Goal: Task Accomplishment & Management: Manage account settings

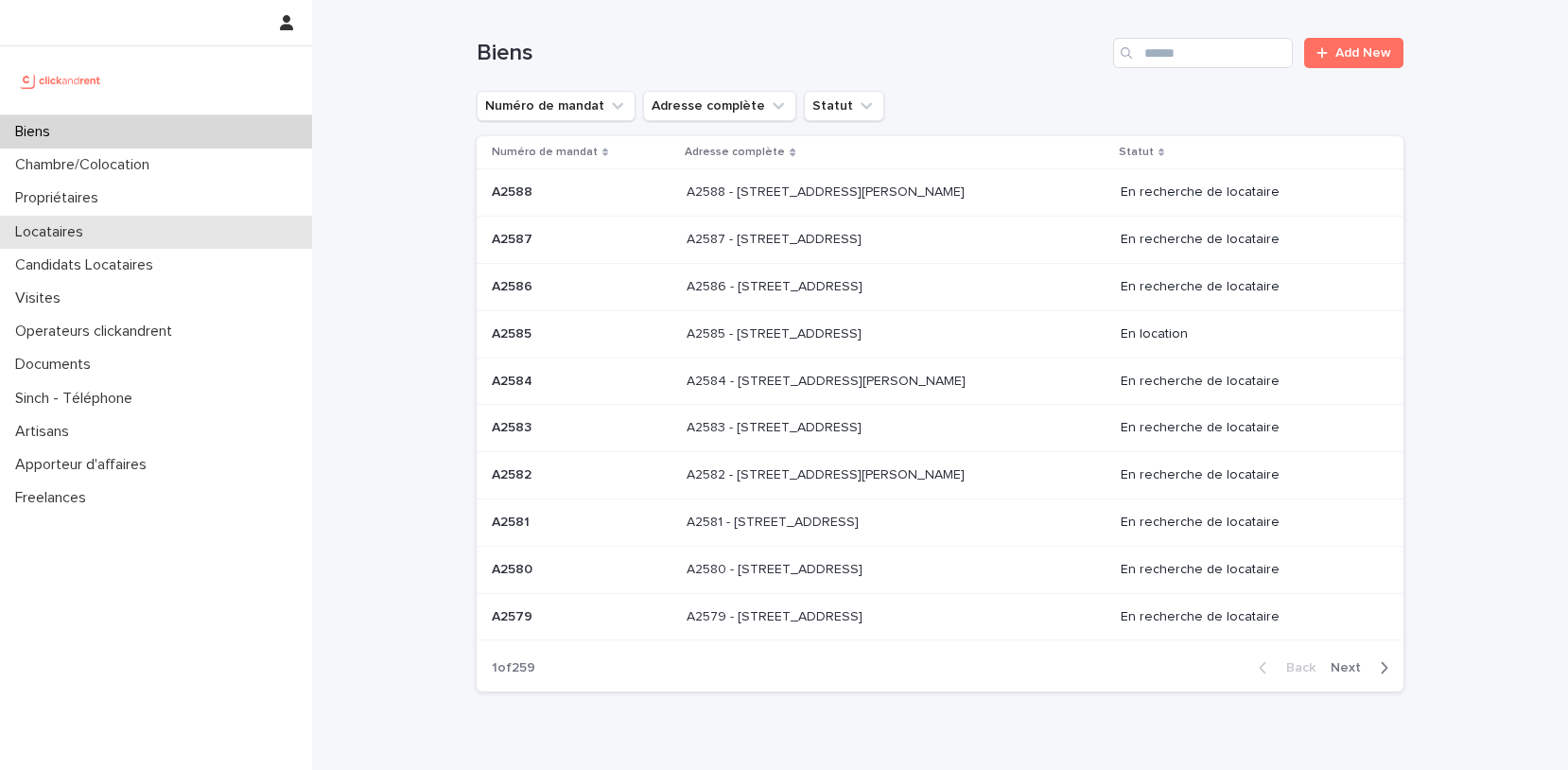
click at [192, 232] on div "Locataires" at bounding box center [156, 232] width 312 height 34
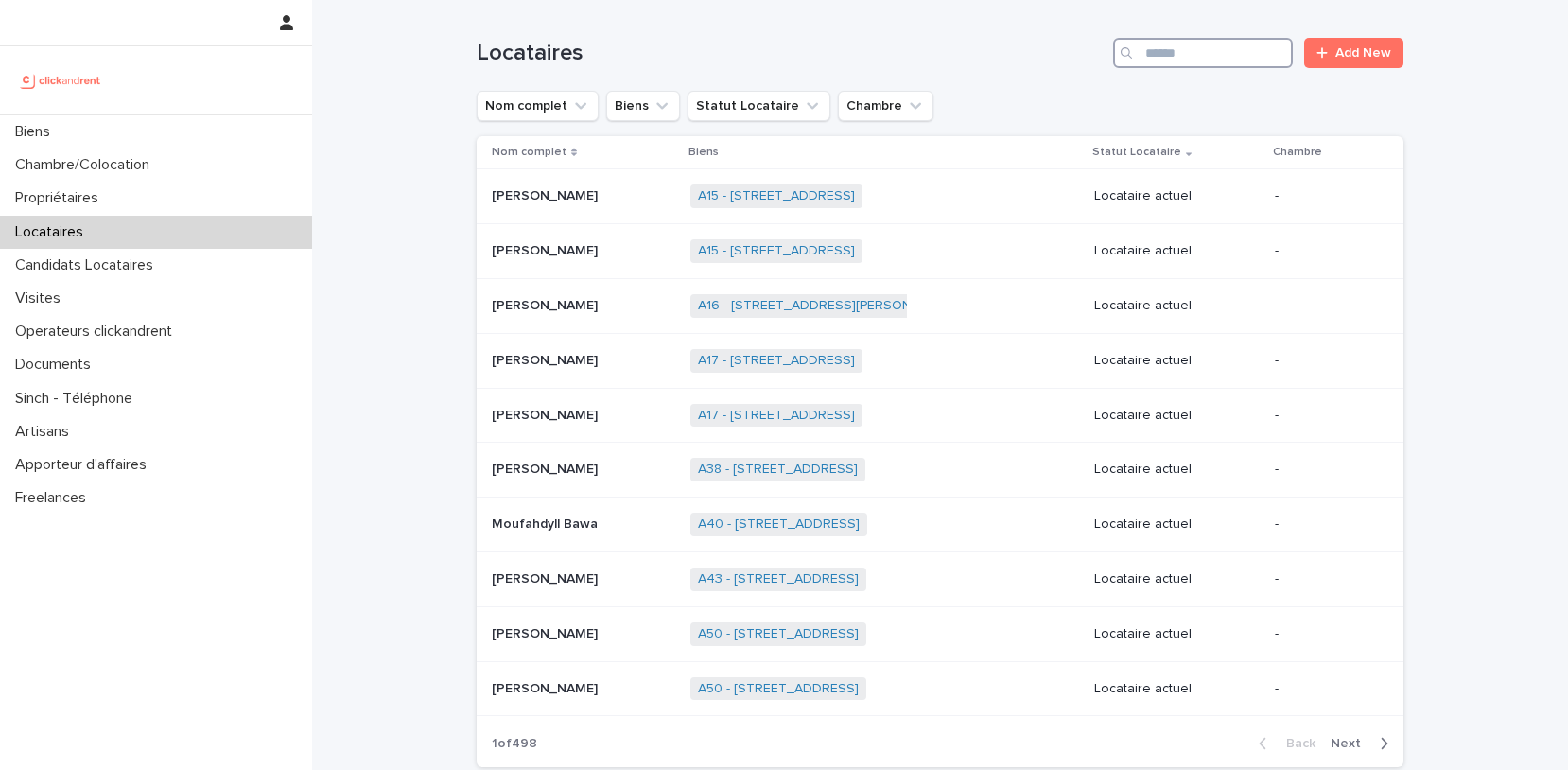
click at [1222, 52] on input "Search" at bounding box center [1204, 52] width 180 height 31
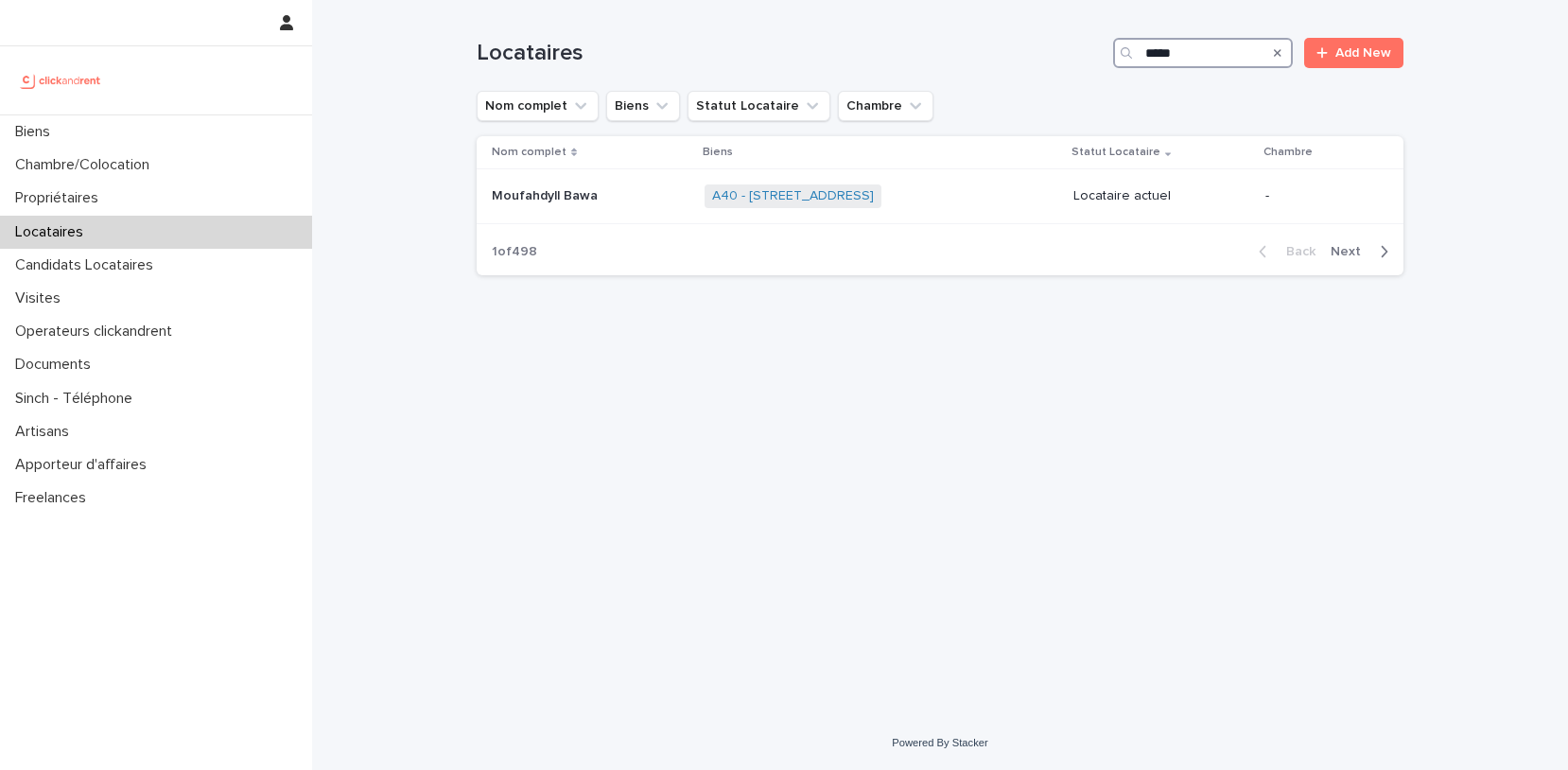
type input "*****"
click at [588, 177] on td "[PERSON_NAME] [PERSON_NAME]" at bounding box center [580, 196] width 206 height 55
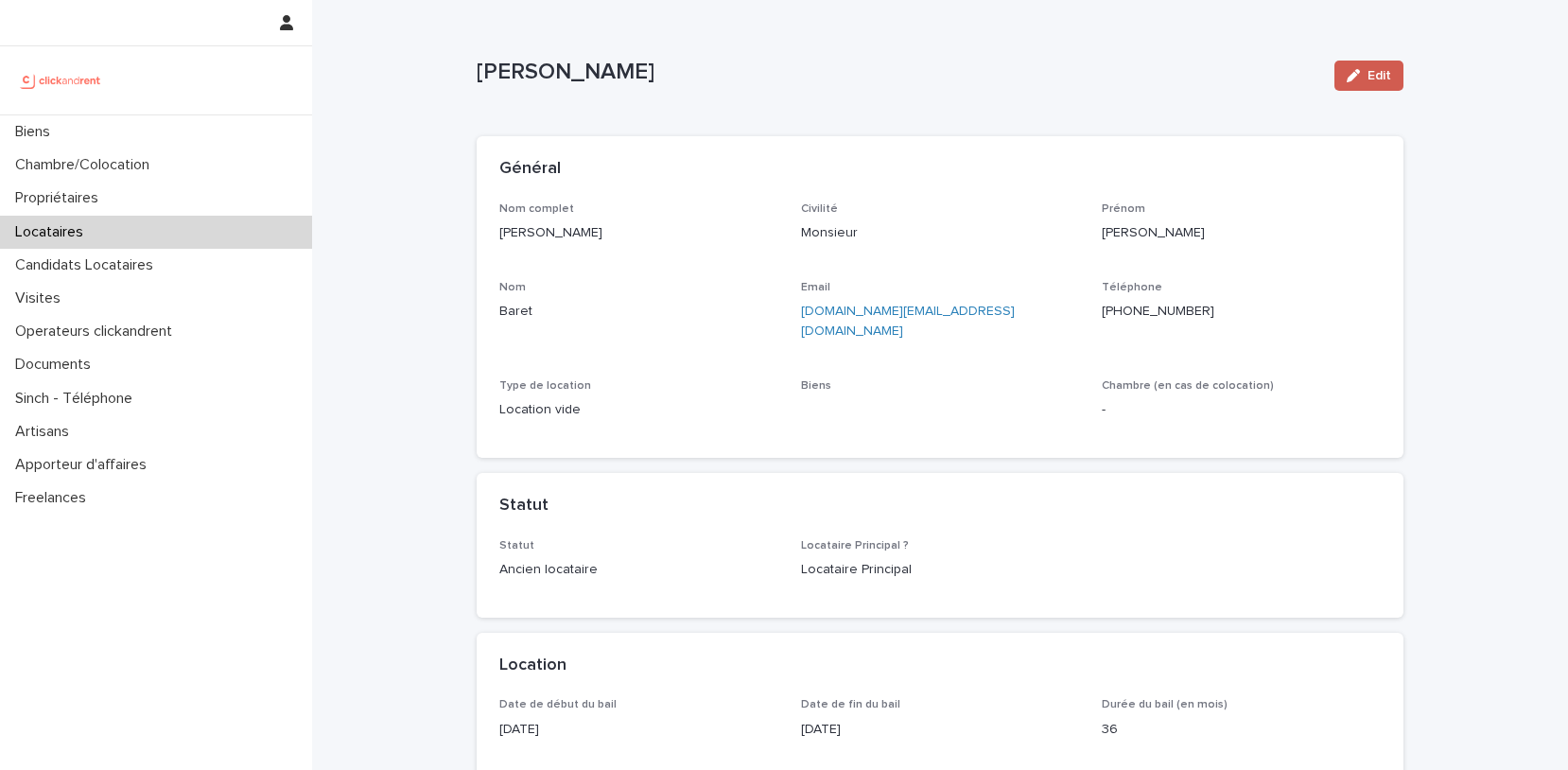
click at [1402, 70] on button "Edit" at bounding box center [1370, 75] width 69 height 31
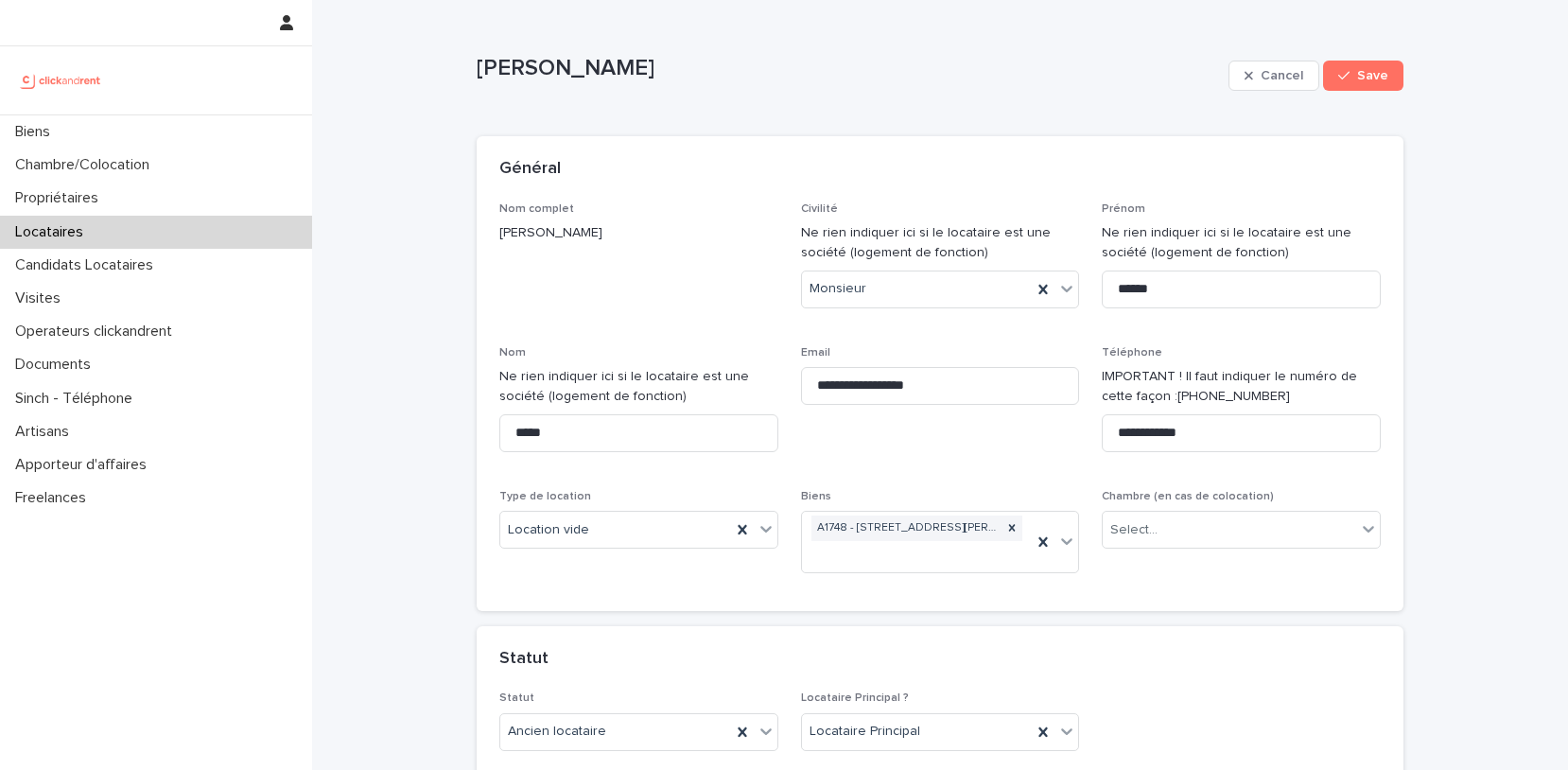
scroll to position [2881, 0]
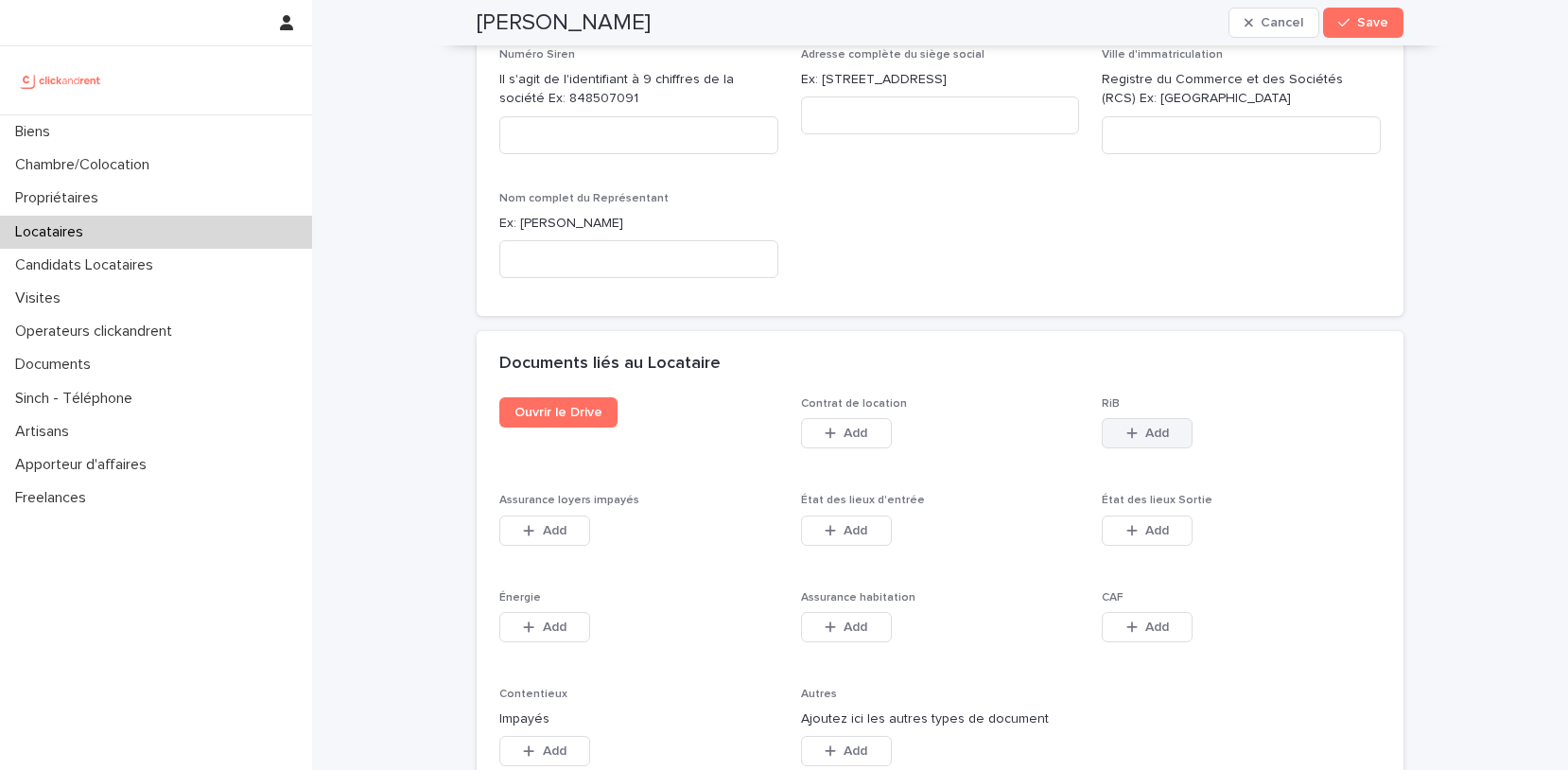
click at [1140, 426] on div "button" at bounding box center [1136, 432] width 19 height 13
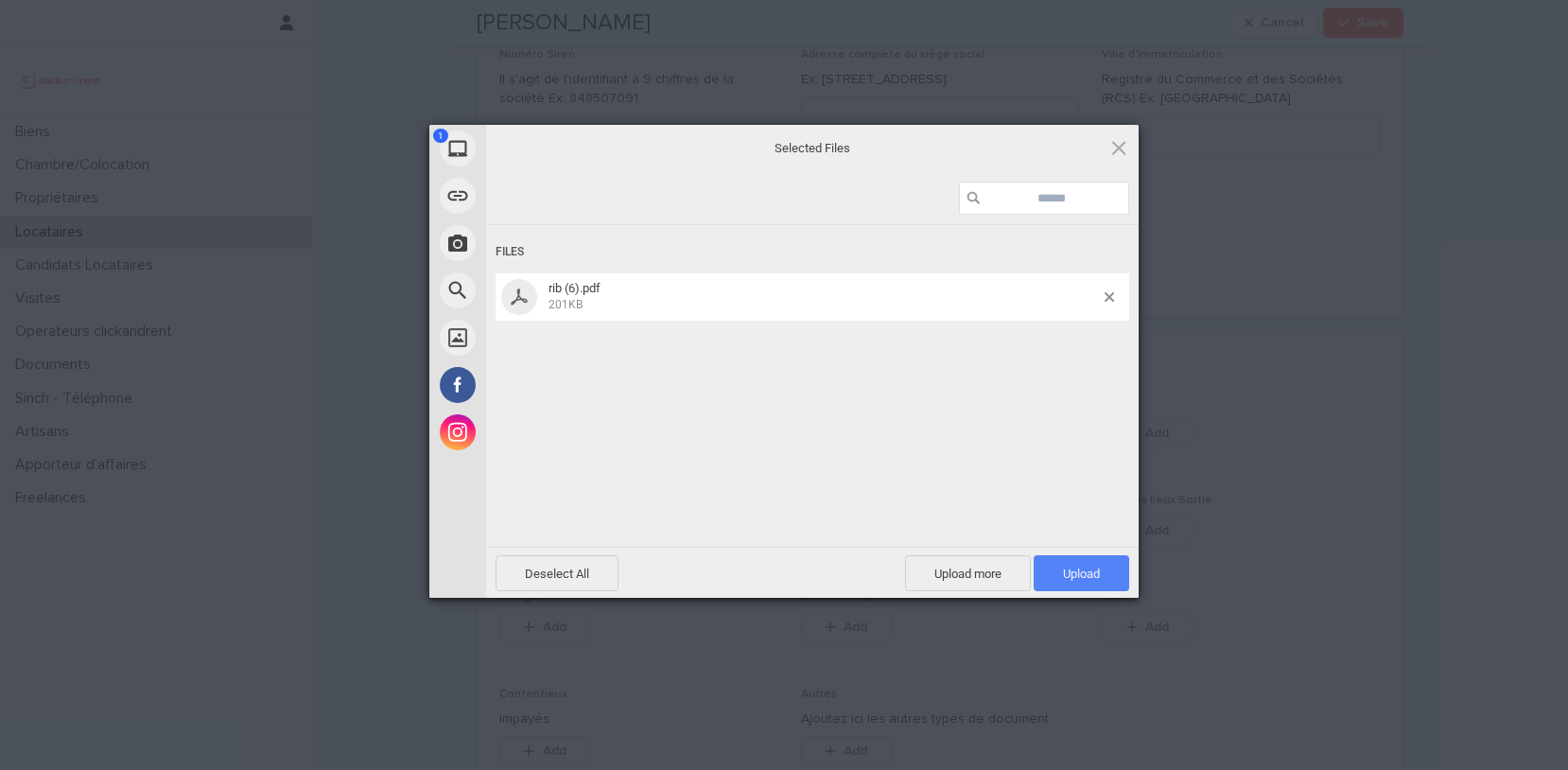
click at [1093, 576] on span "Upload 1" at bounding box center [1081, 574] width 37 height 14
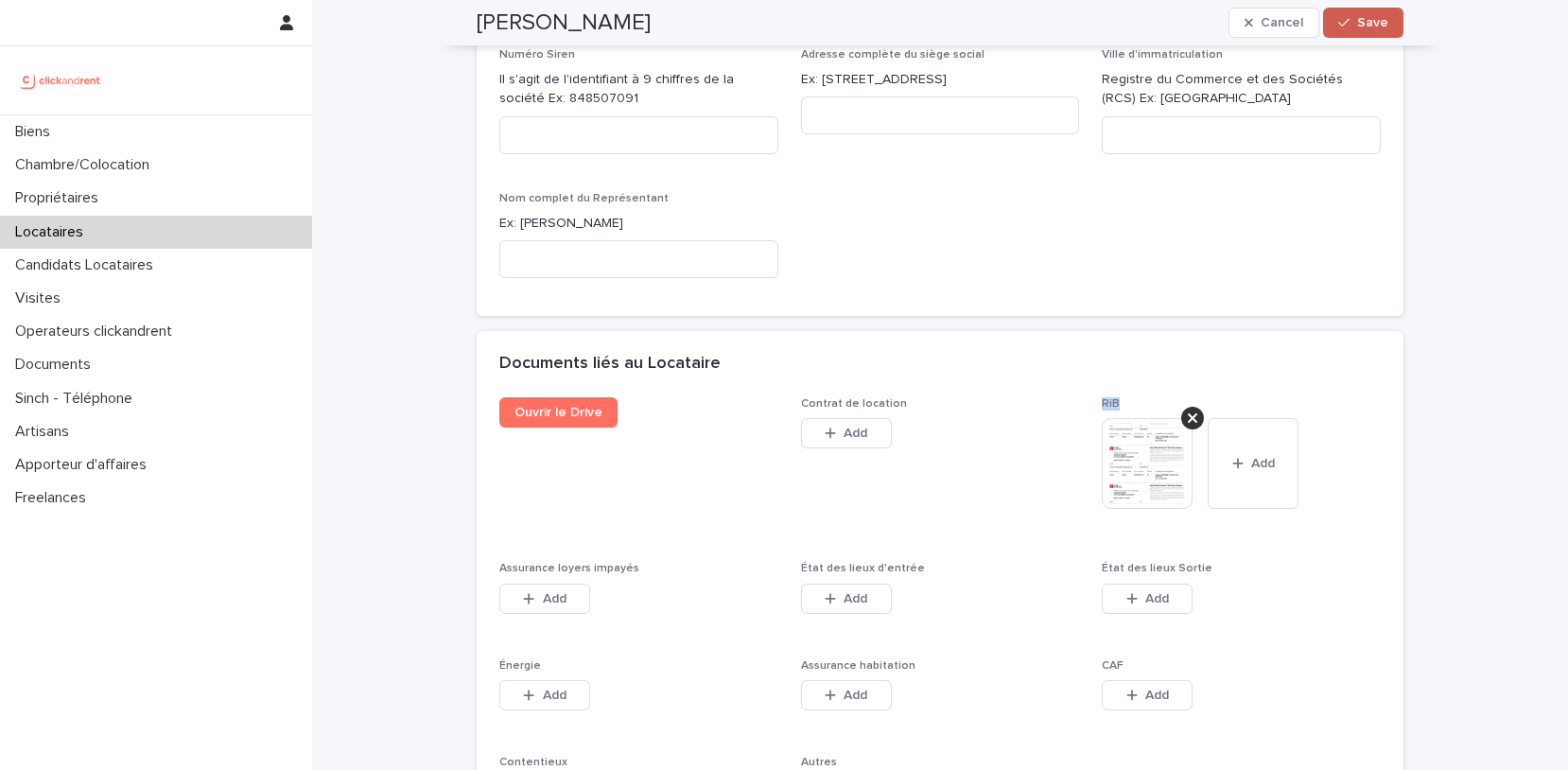
click at [1371, 19] on span "Save" at bounding box center [1373, 22] width 32 height 13
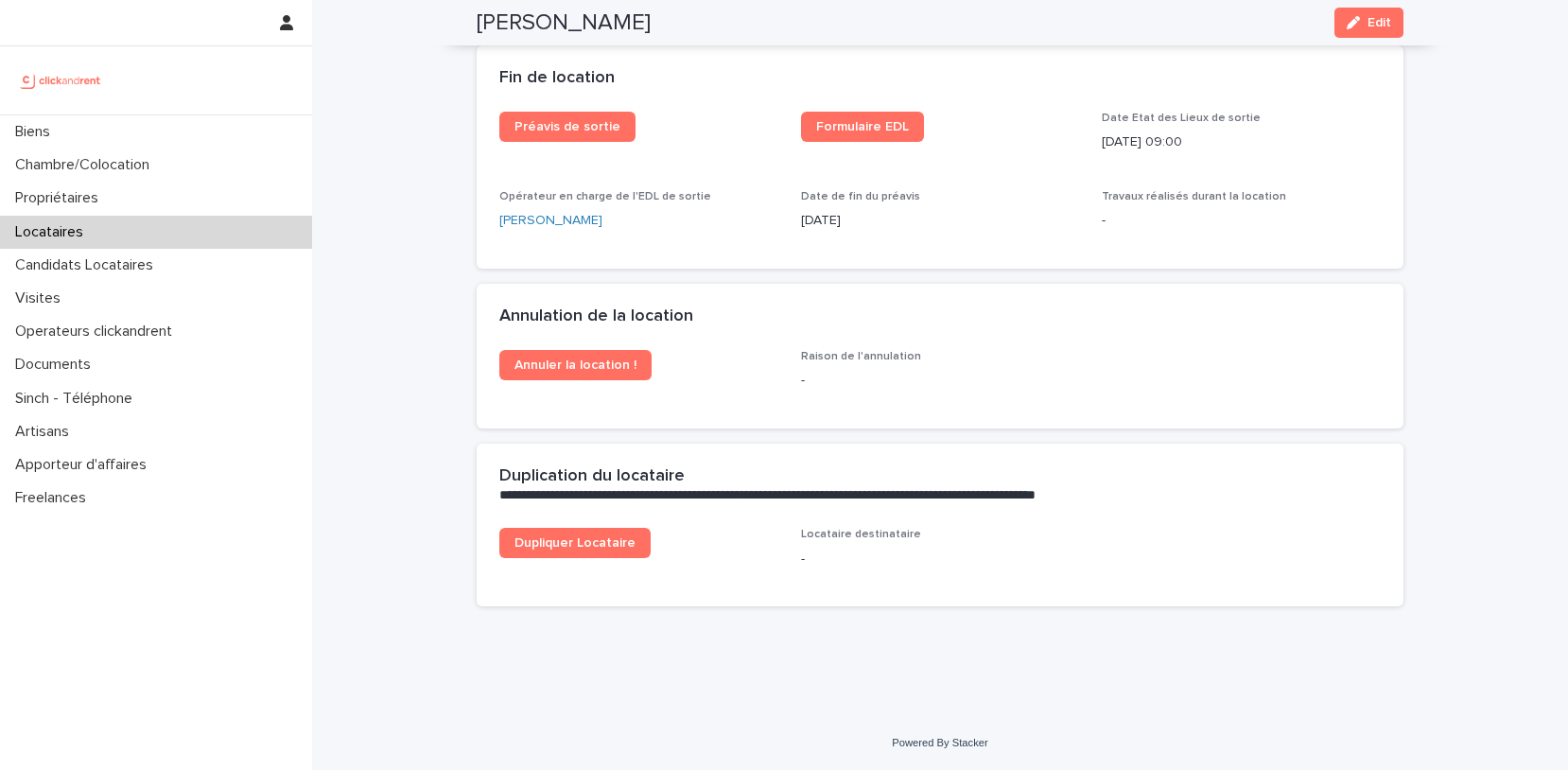
scroll to position [1779, 0]
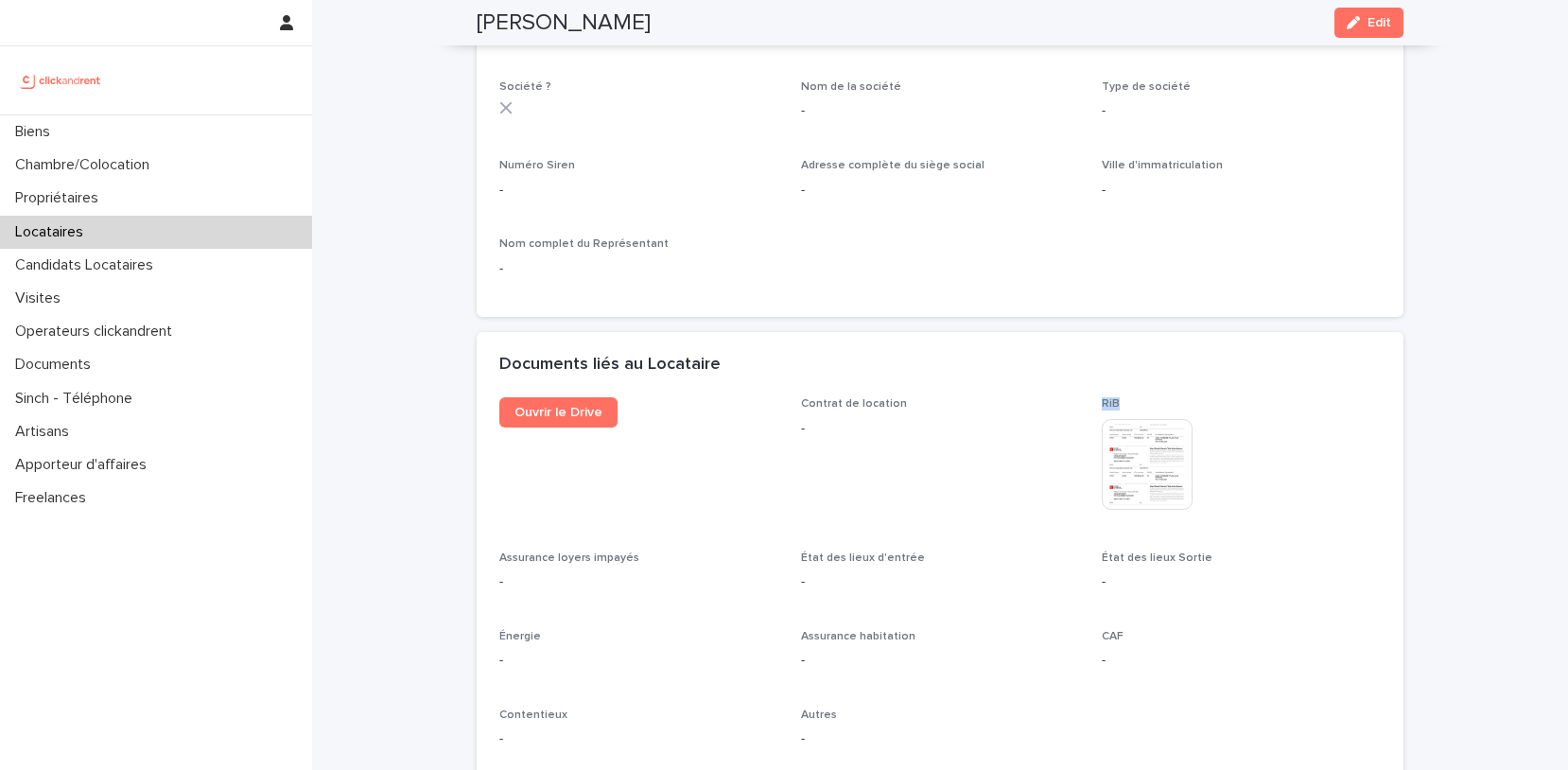
click at [189, 228] on div "Locataires" at bounding box center [156, 232] width 312 height 34
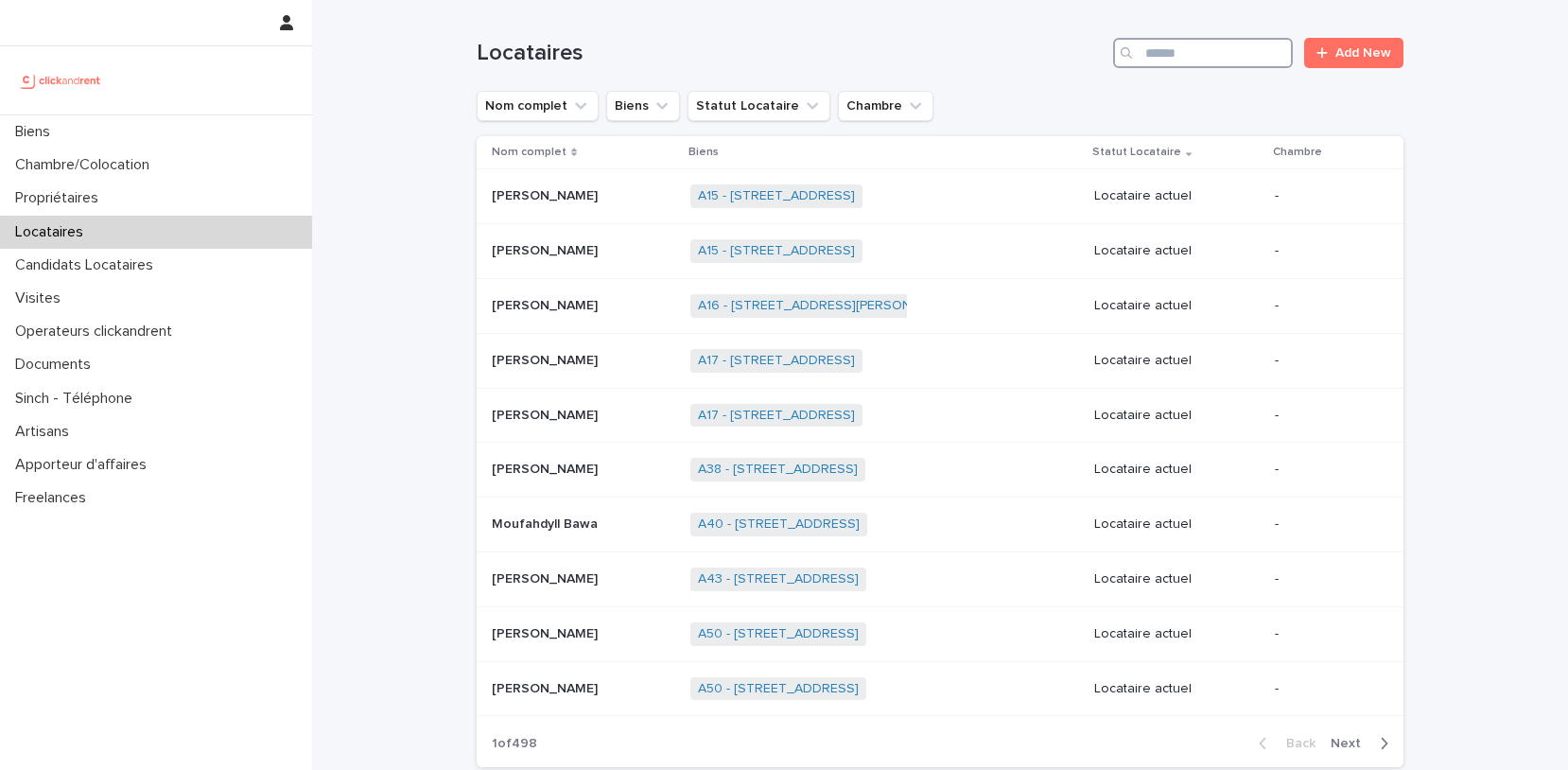
click at [1182, 57] on input "Search" at bounding box center [1204, 52] width 180 height 31
type input "******"
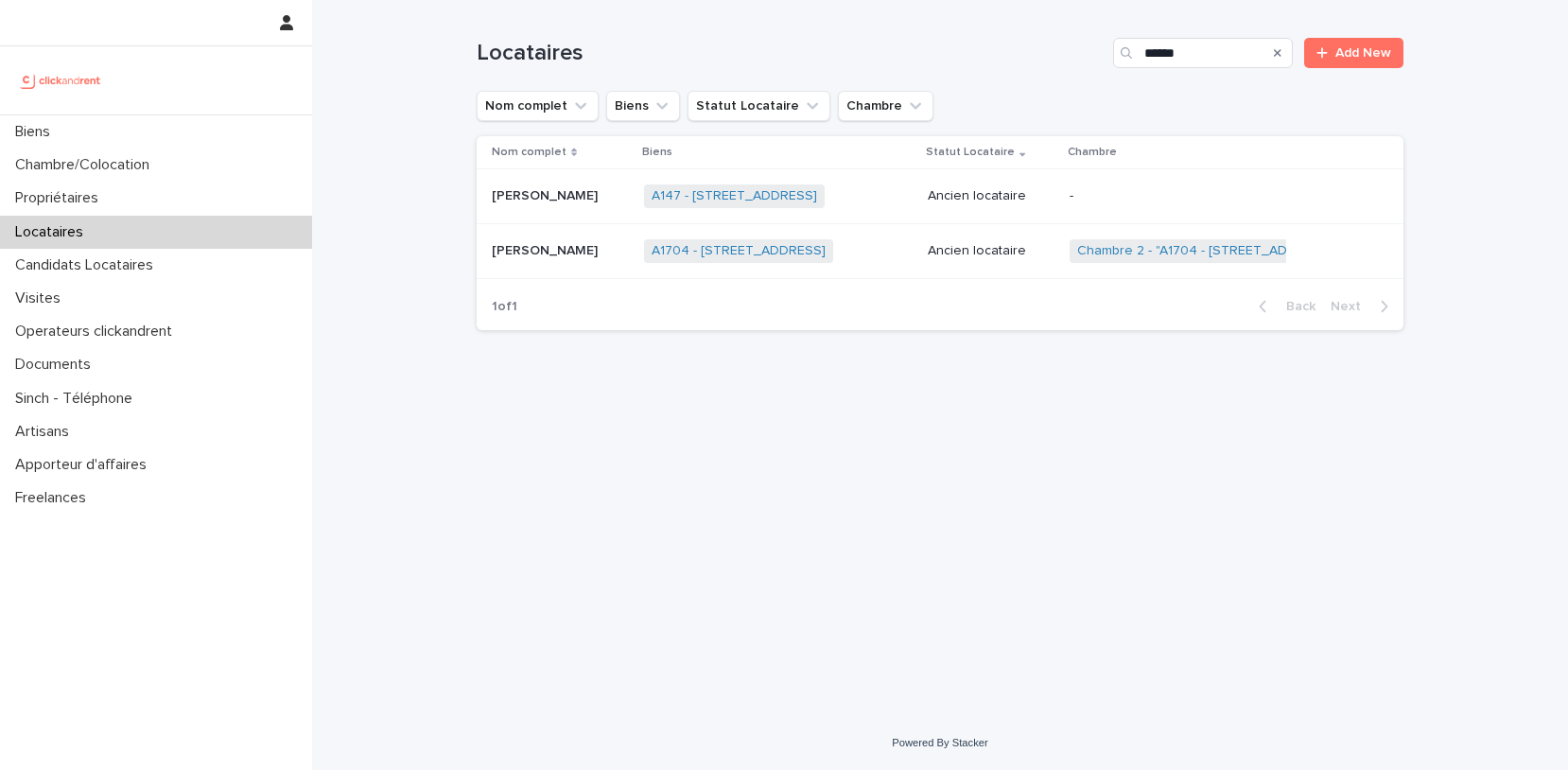
click at [543, 264] on div "[PERSON_NAME] [PERSON_NAME]" at bounding box center [560, 252] width 137 height 32
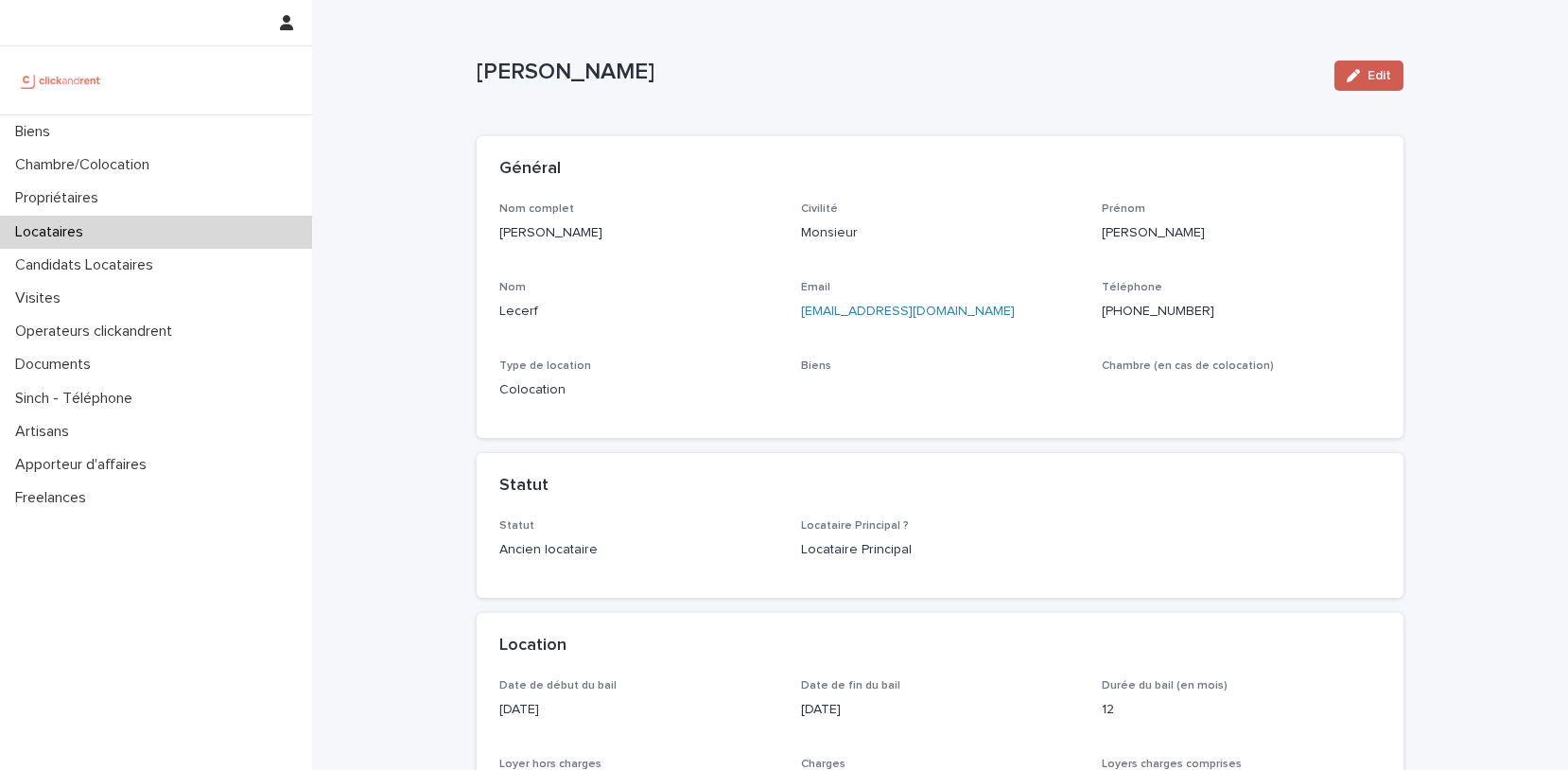
click at [1357, 62] on button "Edit" at bounding box center [1370, 75] width 69 height 31
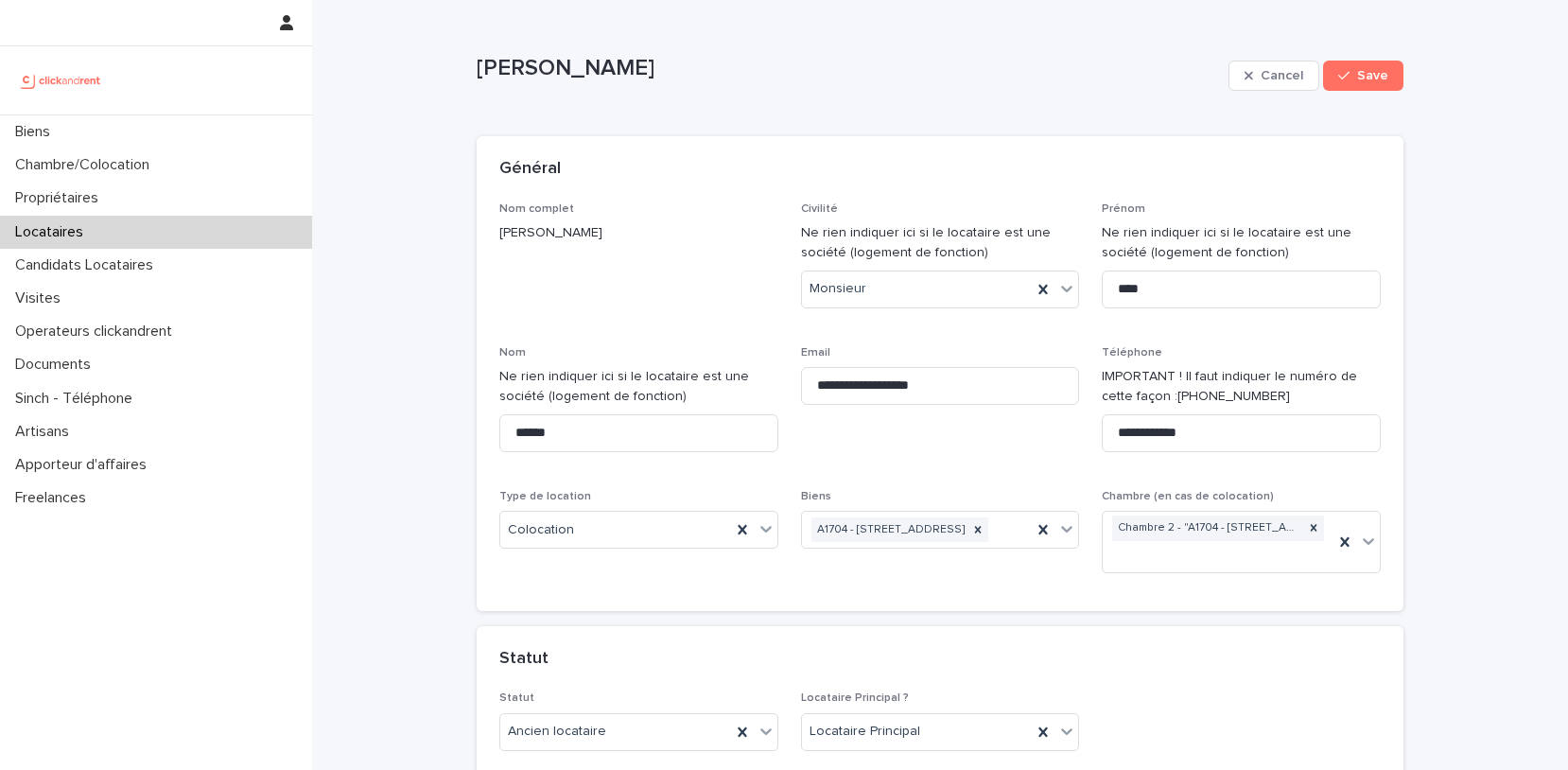
scroll to position [2881, 0]
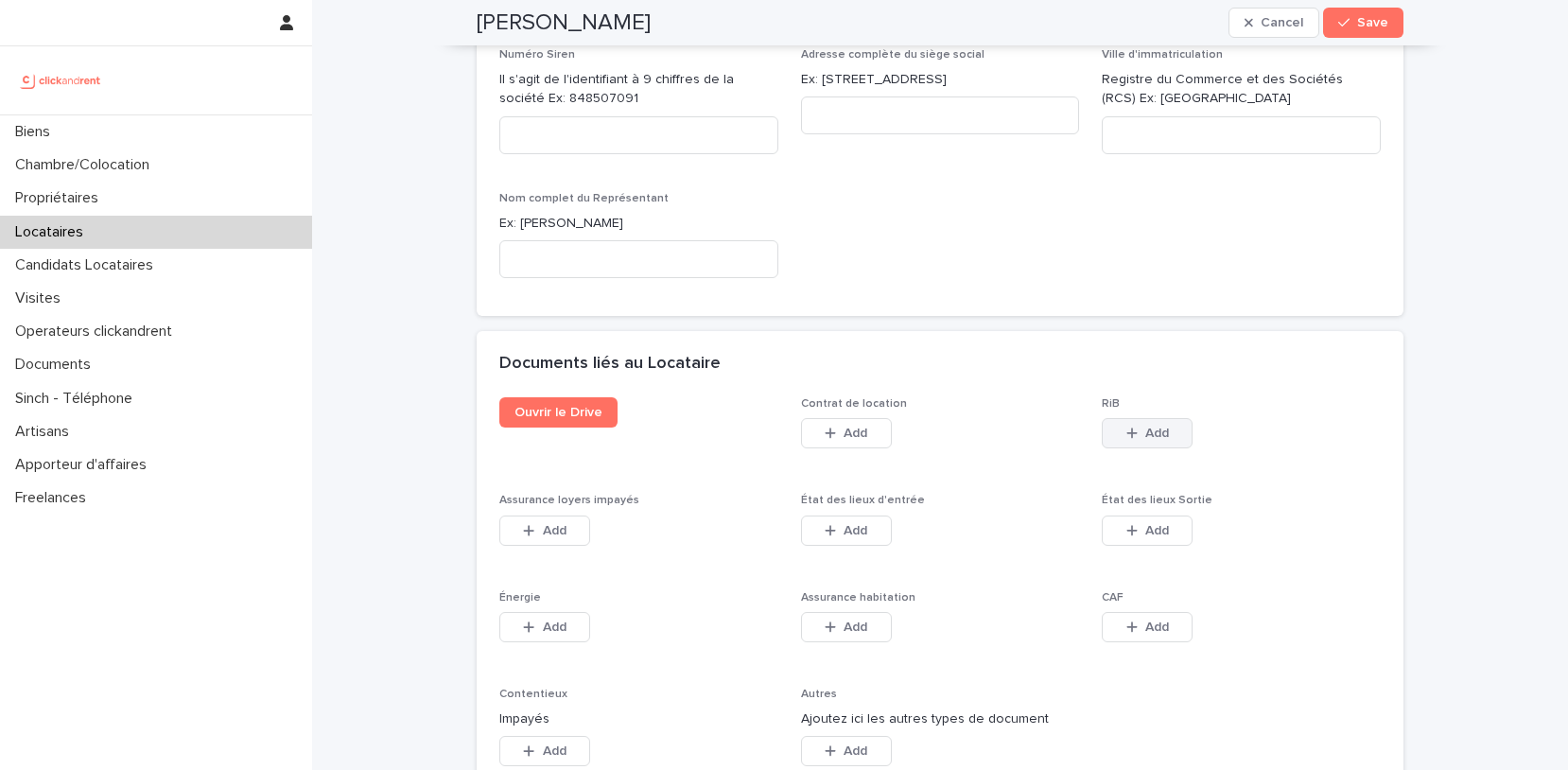
click at [1131, 426] on icon "button" at bounding box center [1132, 432] width 11 height 13
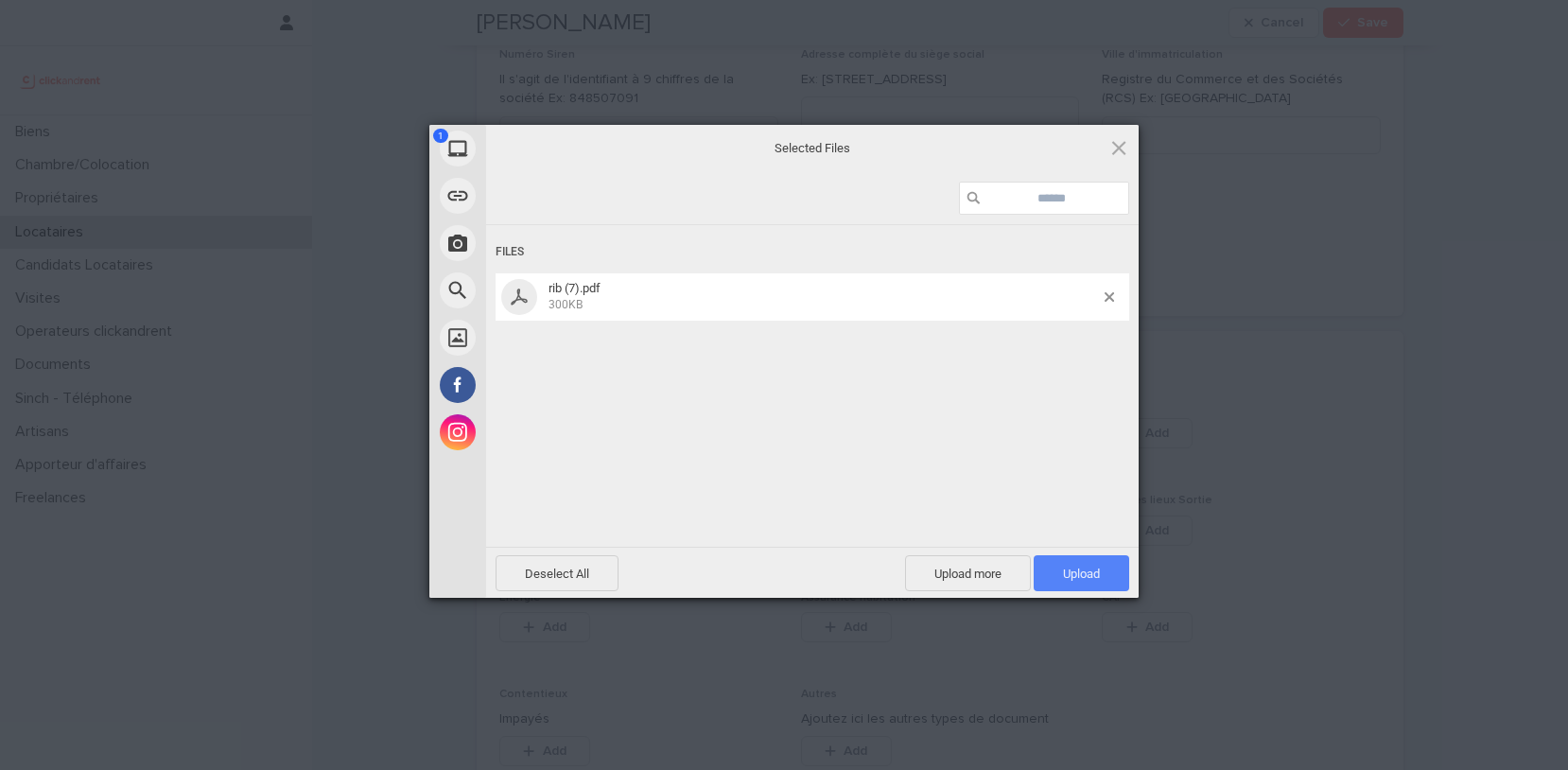
click at [1088, 573] on span "Upload 1" at bounding box center [1081, 574] width 37 height 14
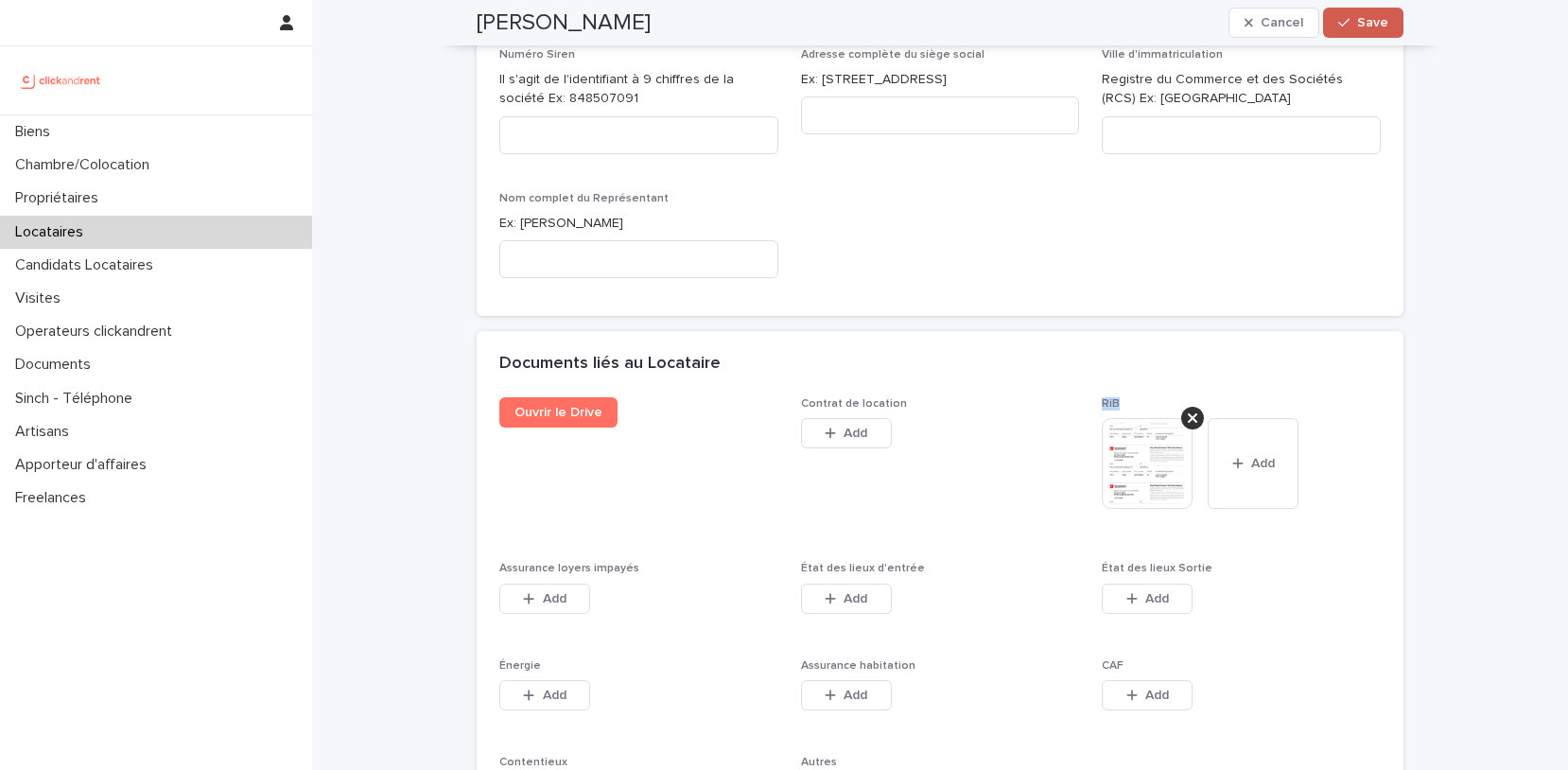
click at [1355, 21] on div "button" at bounding box center [1348, 22] width 19 height 13
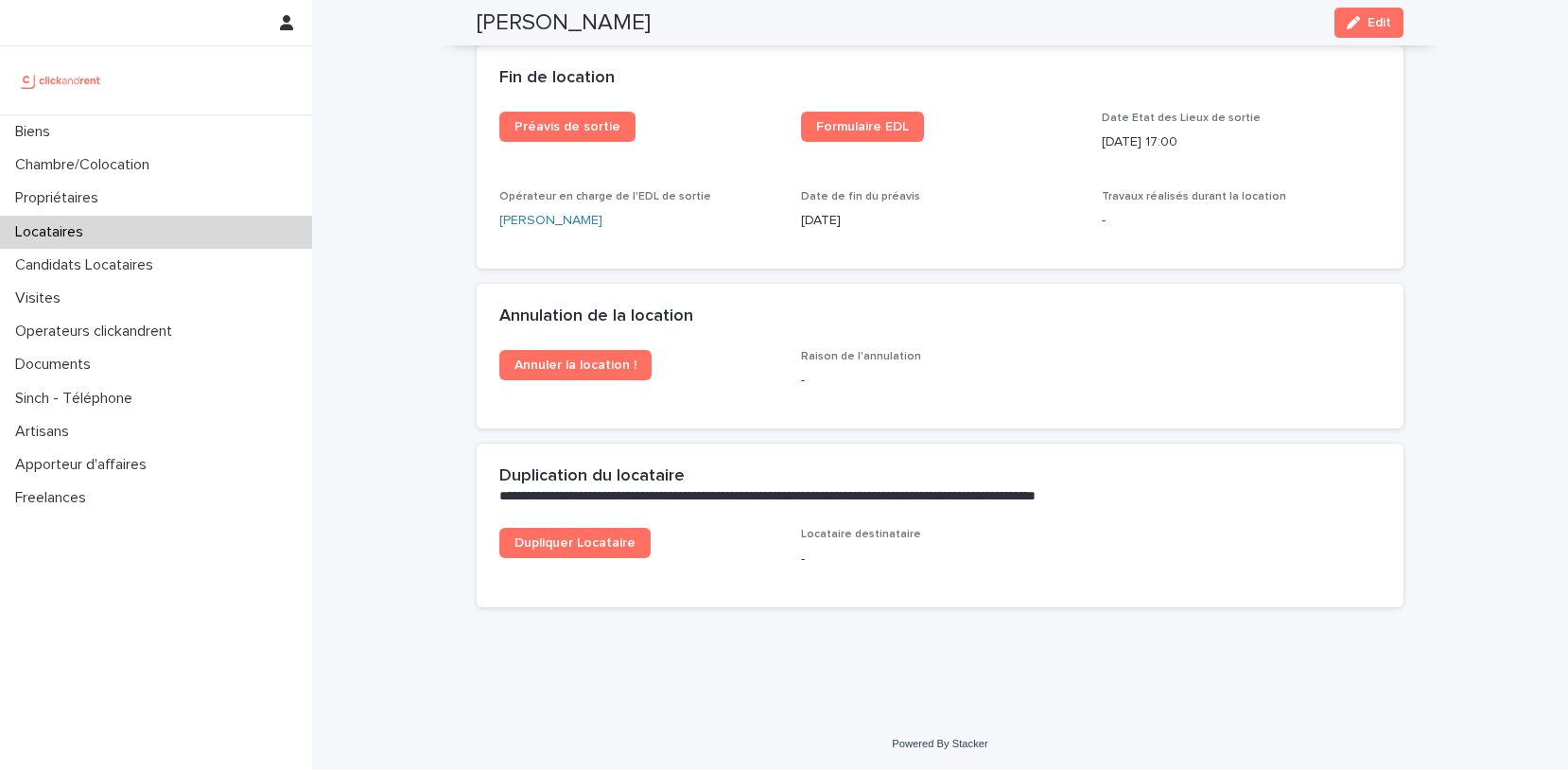
scroll to position [1779, 0]
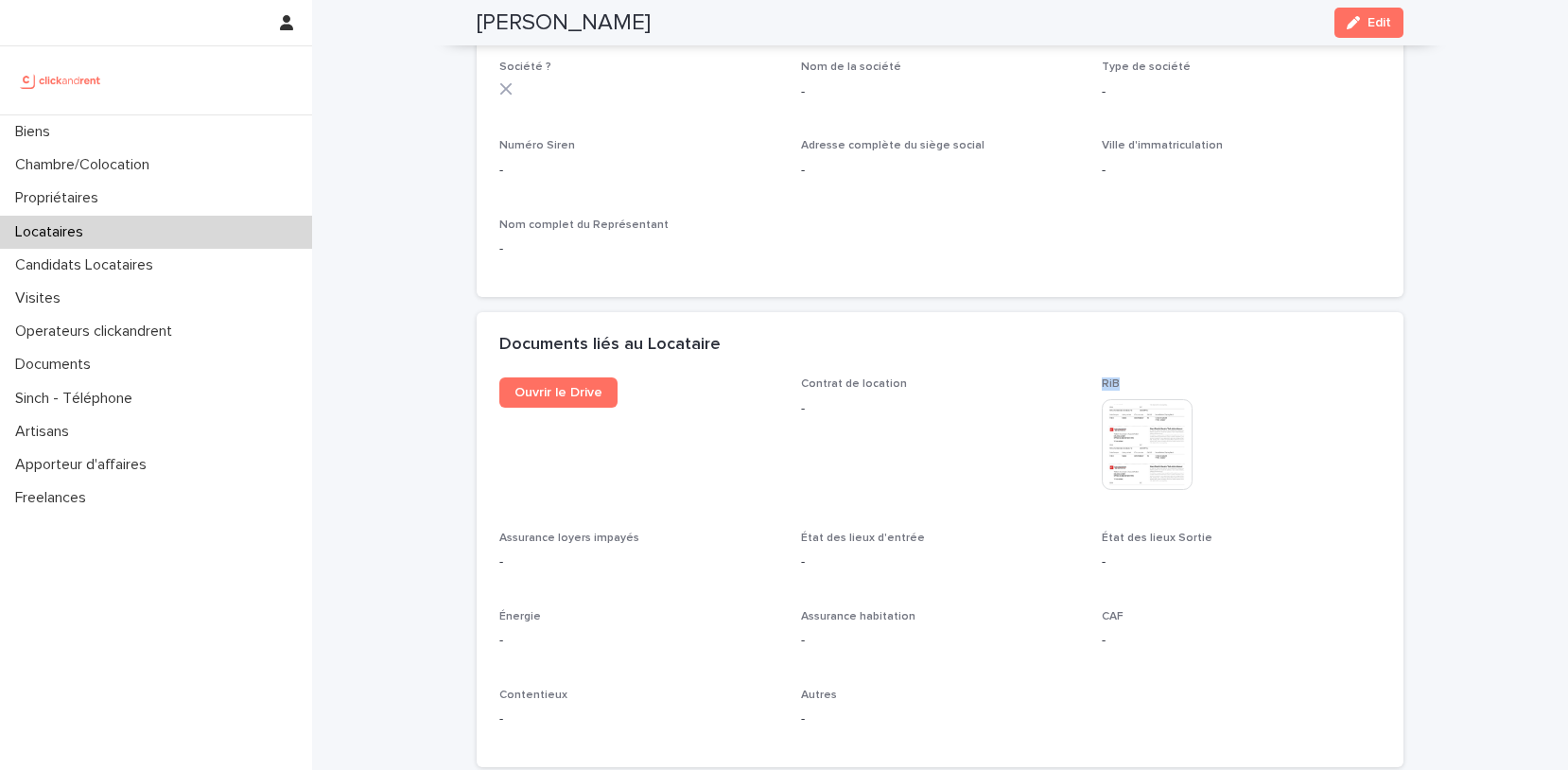
click at [189, 240] on div "Locataires" at bounding box center [156, 232] width 312 height 34
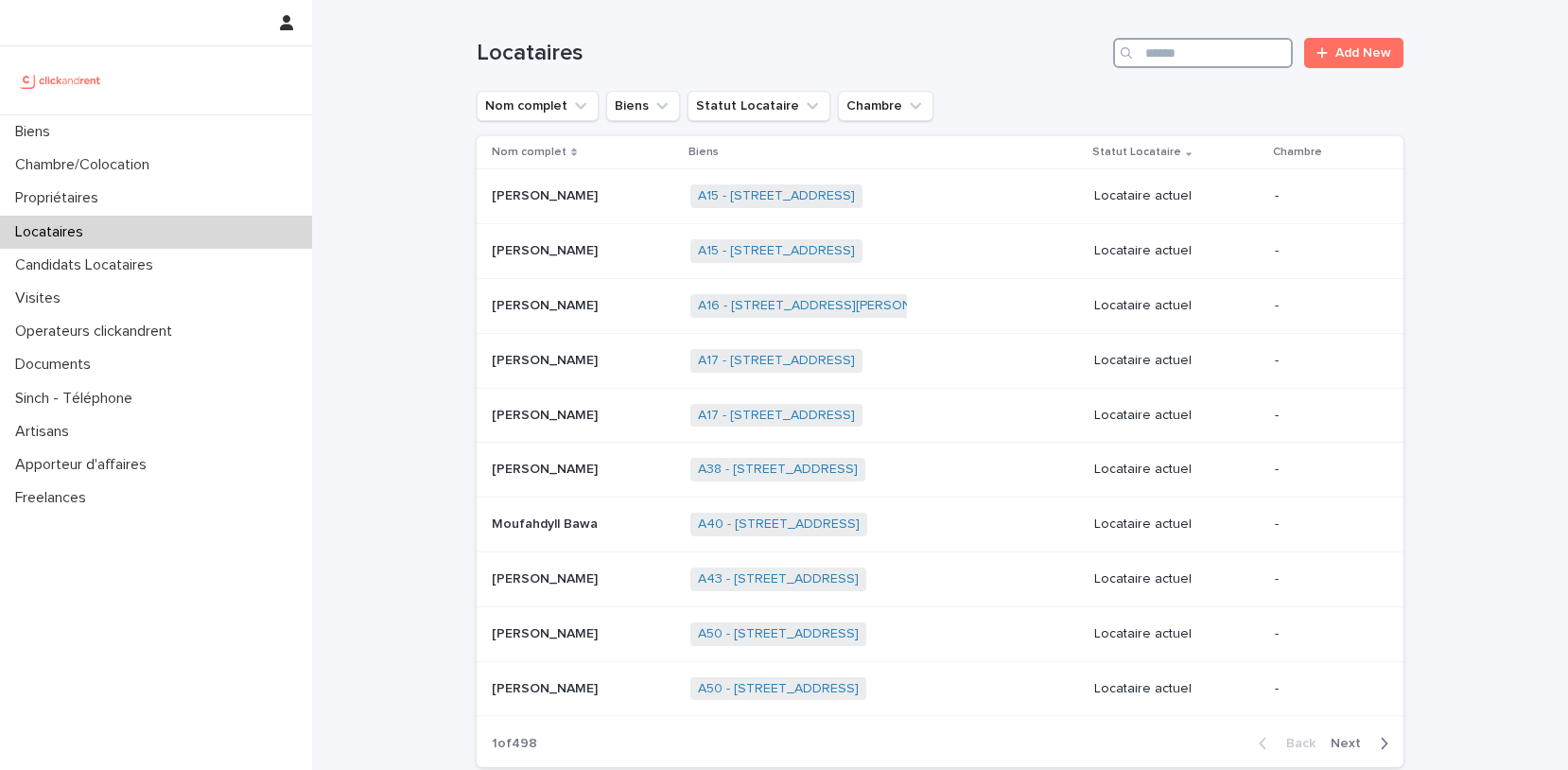
click at [1202, 51] on input "Search" at bounding box center [1204, 52] width 180 height 31
type input "****"
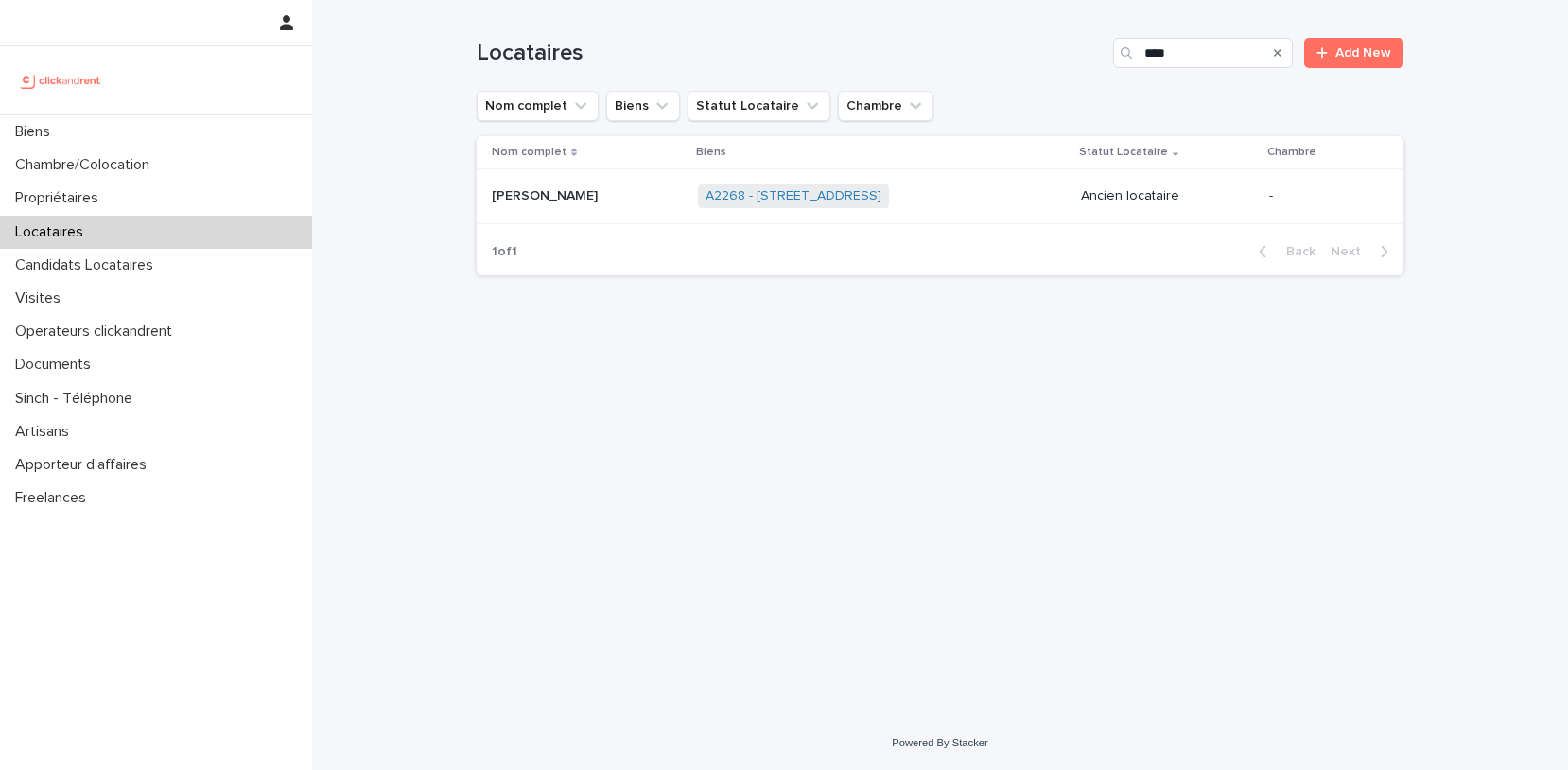
click at [598, 185] on p "[PERSON_NAME]" at bounding box center [546, 194] width 110 height 20
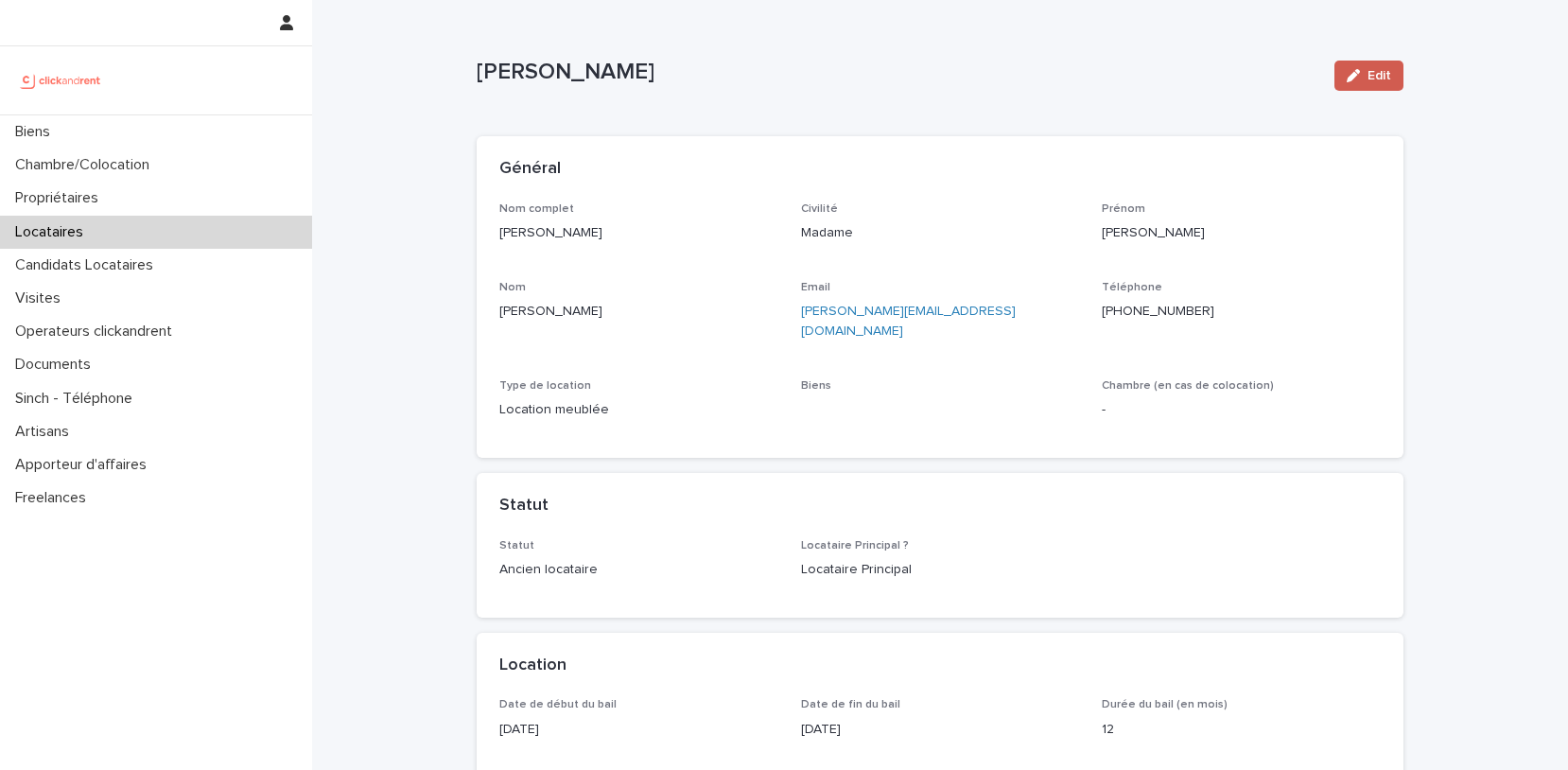
click at [1357, 71] on icon "button" at bounding box center [1353, 75] width 13 height 13
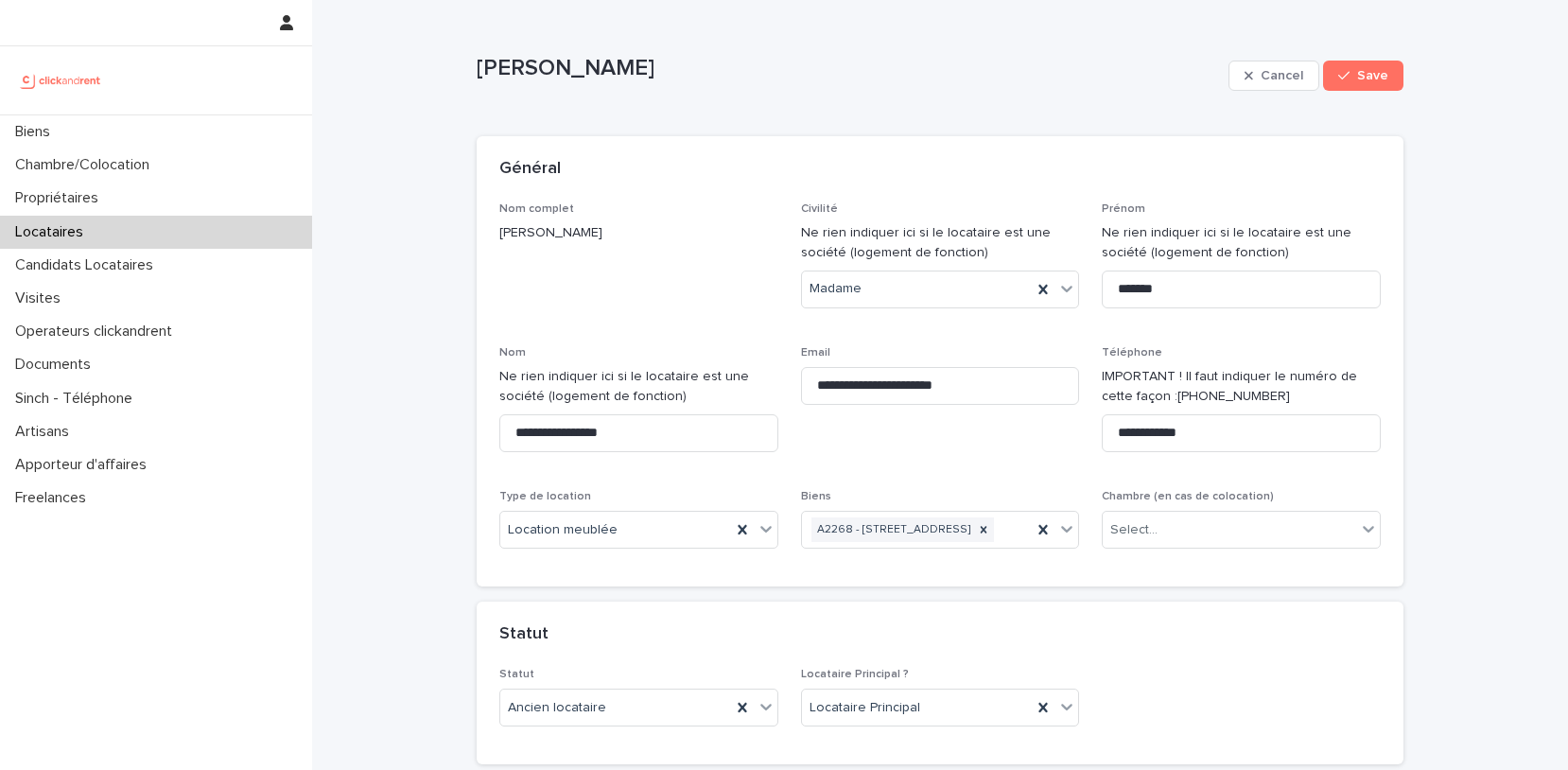
scroll to position [2856, 0]
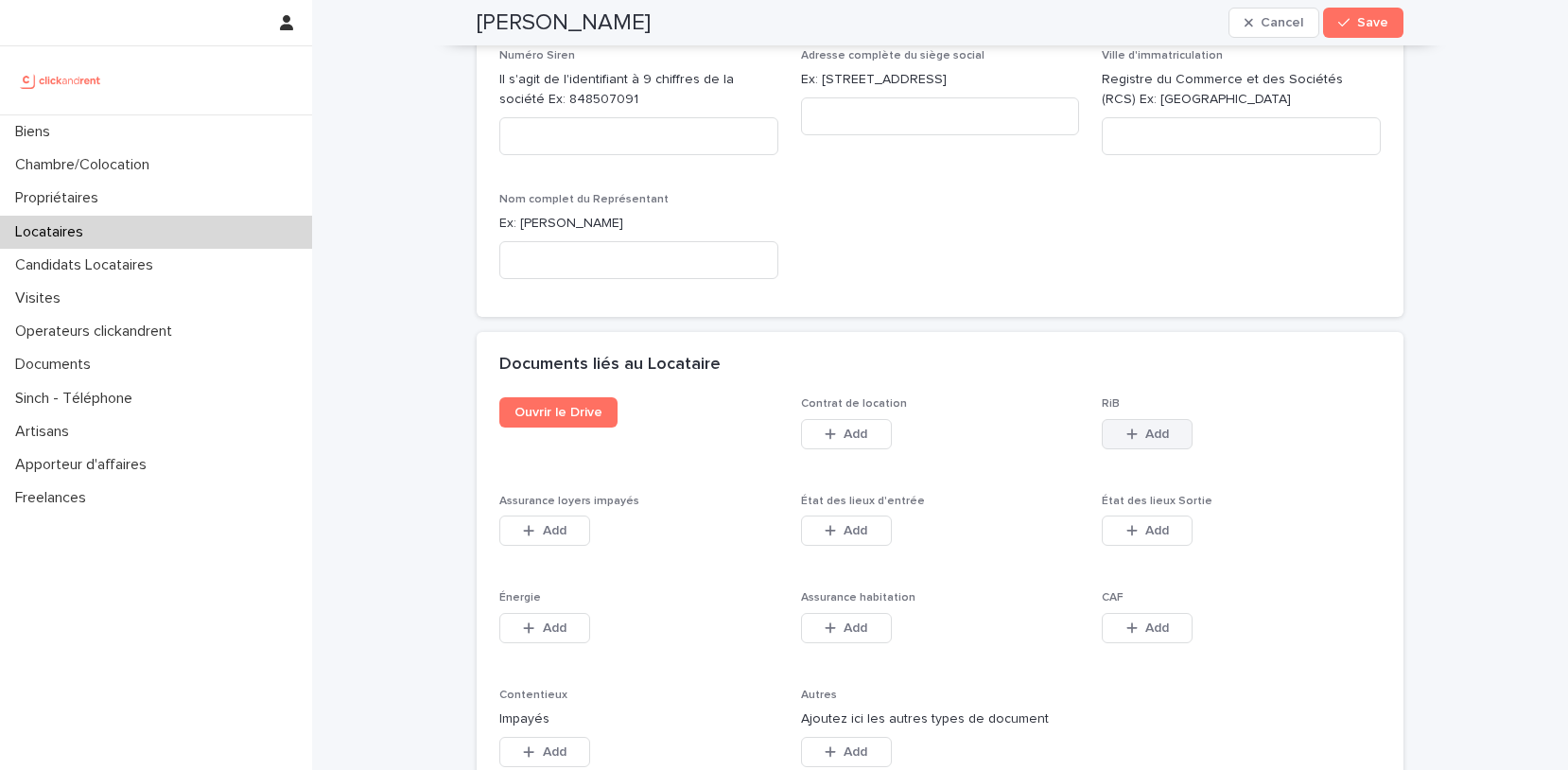
click at [1161, 424] on button "Add" at bounding box center [1147, 433] width 91 height 31
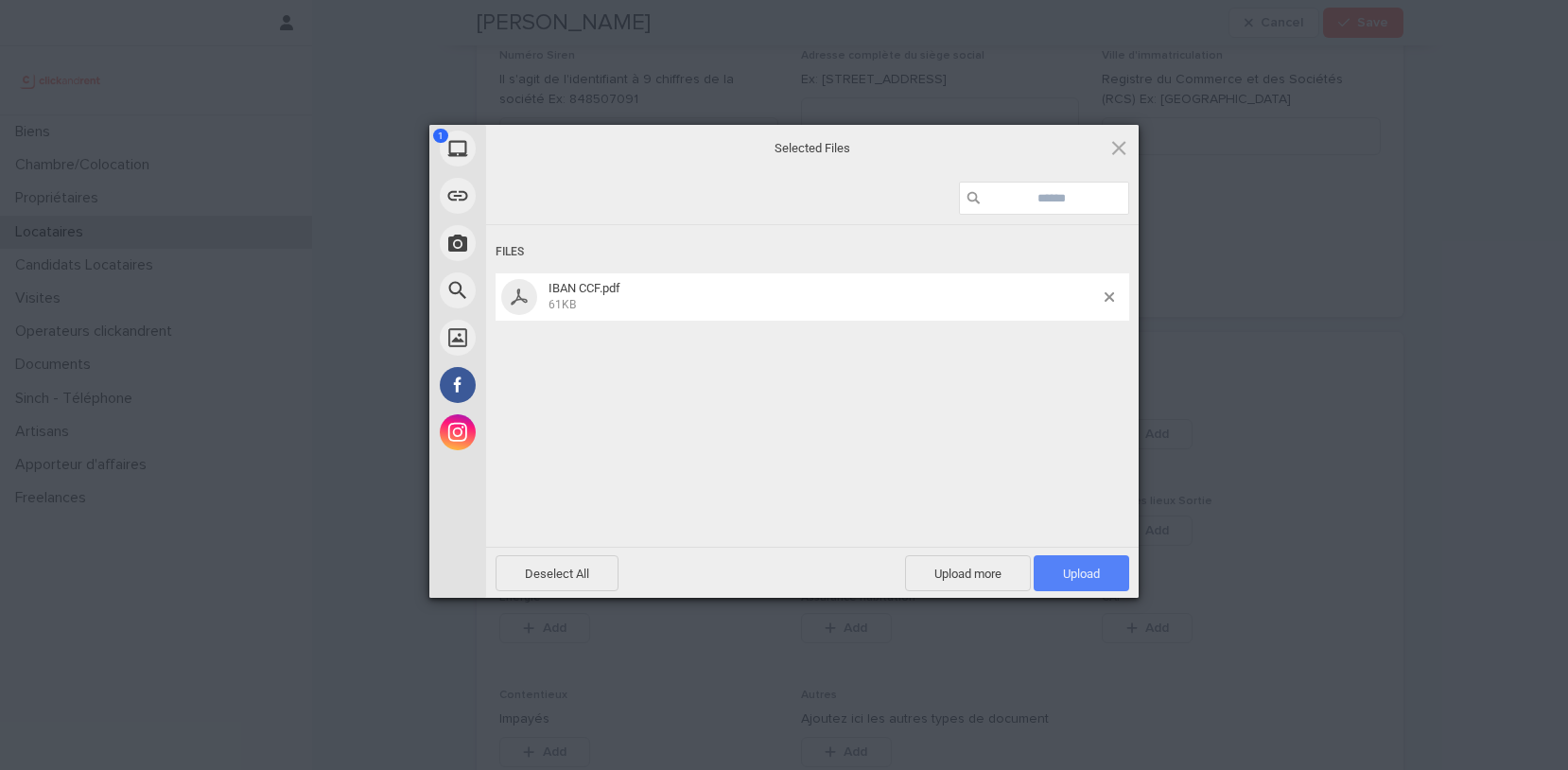
click at [1091, 573] on span "Upload 1" at bounding box center [1081, 574] width 37 height 14
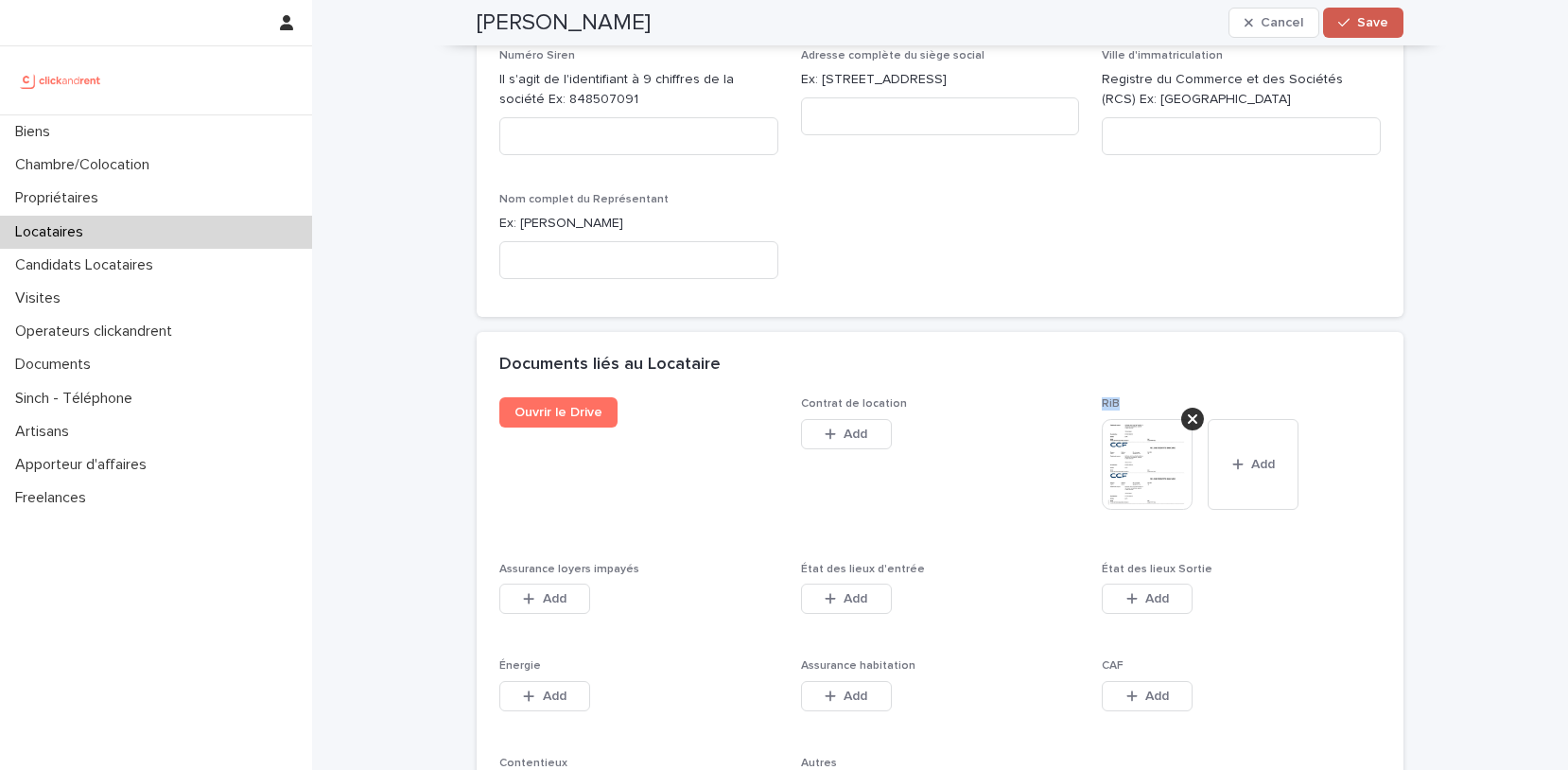
click at [1372, 30] on button "Save" at bounding box center [1363, 23] width 80 height 31
